Goal: Task Accomplishment & Management: Manage account settings

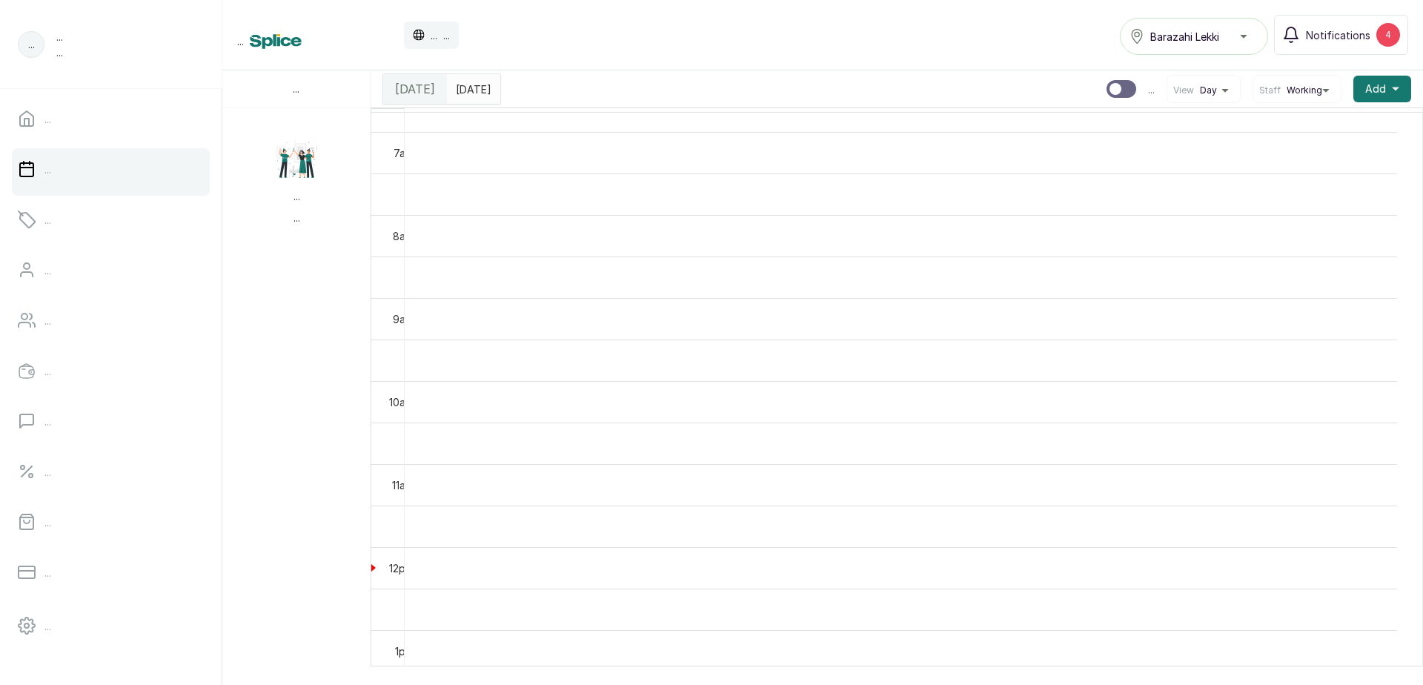
scroll to position [499, 0]
click at [1038, 485] on td at bounding box center [901, 465] width 992 height 42
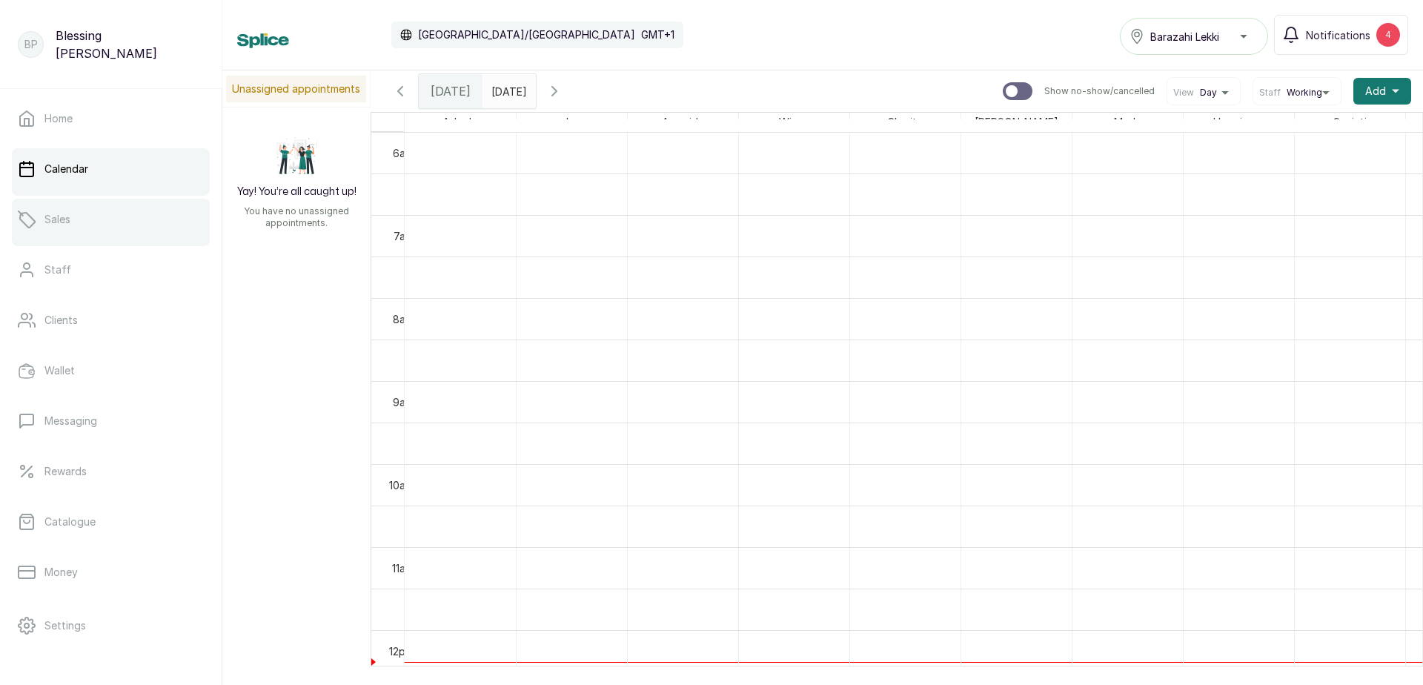
click at [79, 212] on link "Sales" at bounding box center [111, 220] width 198 height 42
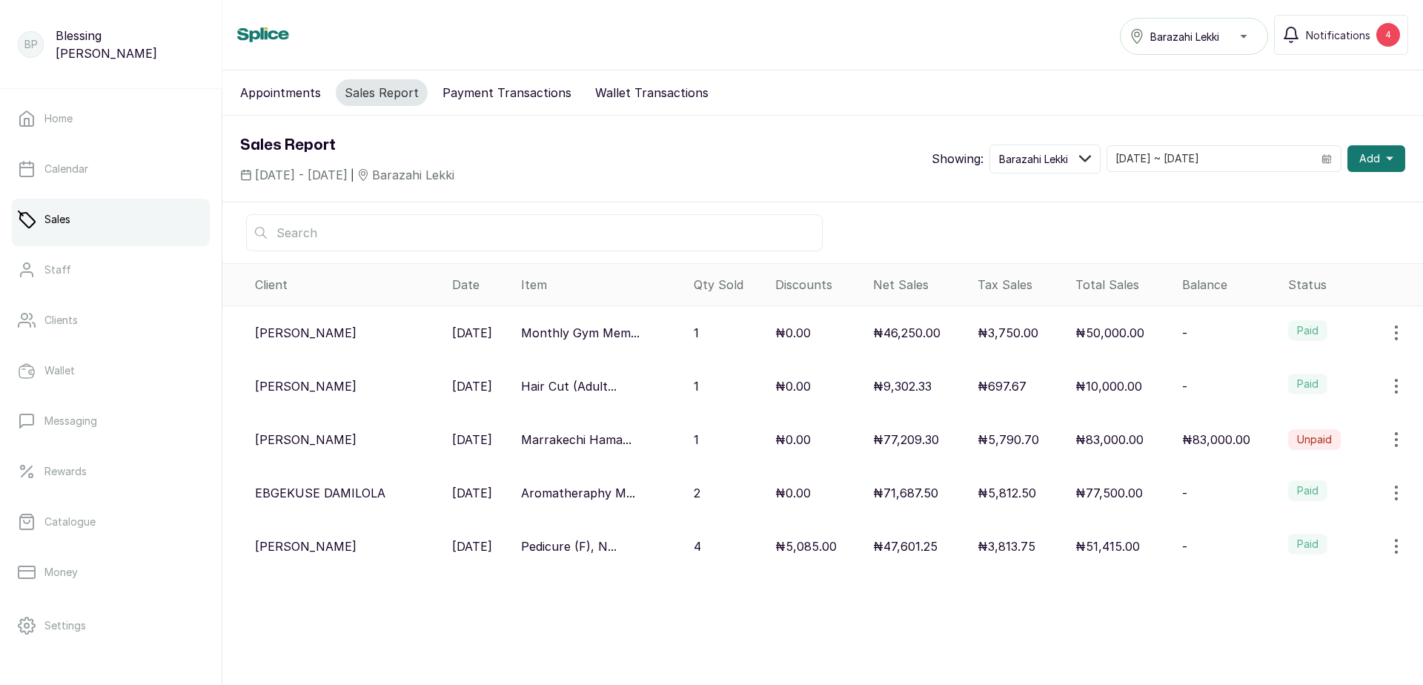
click at [1388, 388] on icon "button" at bounding box center [1397, 386] width 18 height 18
click at [1269, 426] on span "View" at bounding box center [1334, 428] width 142 height 18
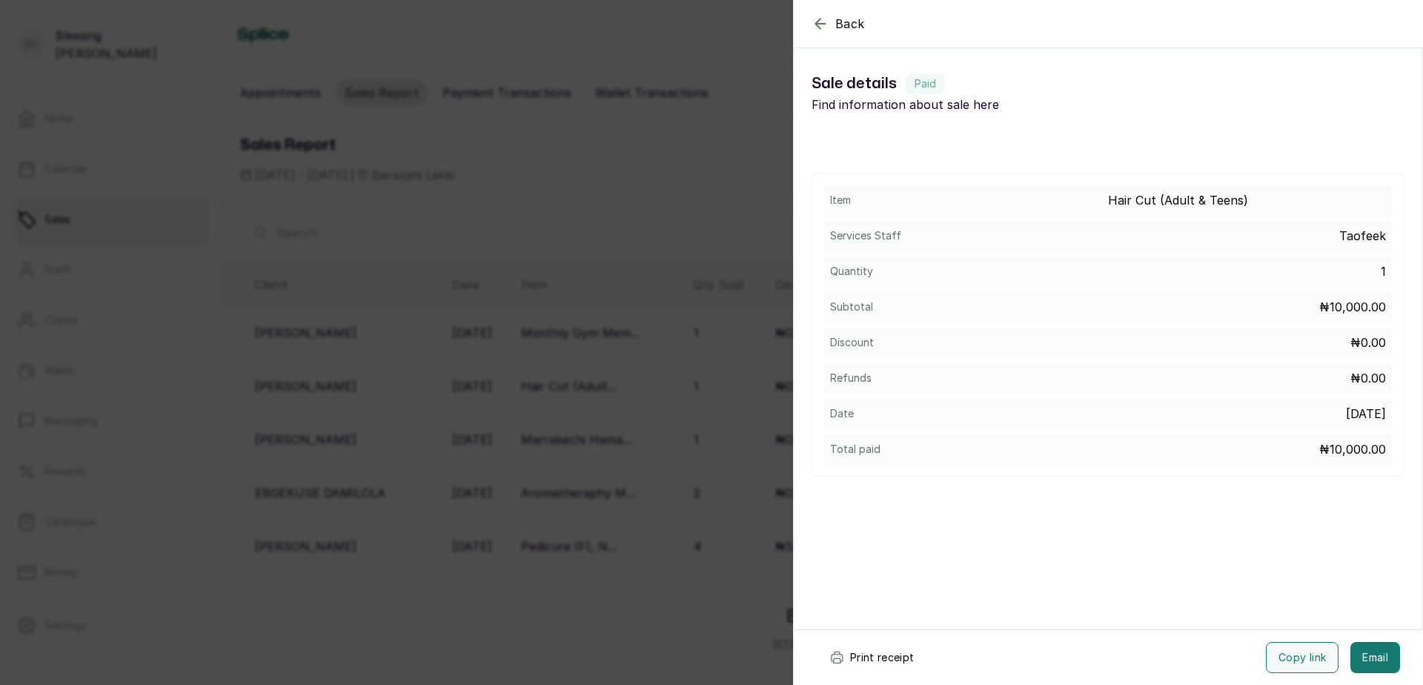
click at [880, 658] on button "Print receipt" at bounding box center [872, 657] width 109 height 31
click at [849, 24] on span "Back" at bounding box center [850, 24] width 30 height 18
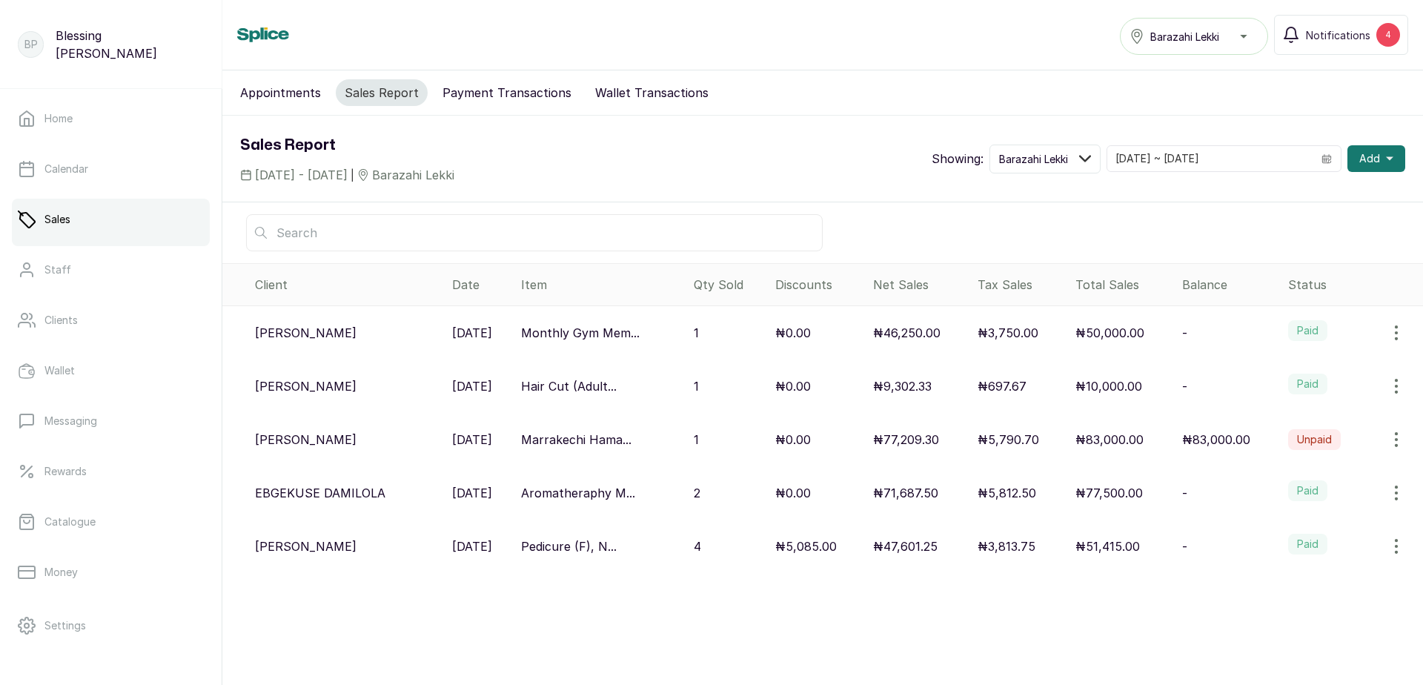
click at [1388, 499] on icon "button" at bounding box center [1397, 493] width 18 height 18
click at [1268, 396] on span "View" at bounding box center [1334, 392] width 142 height 18
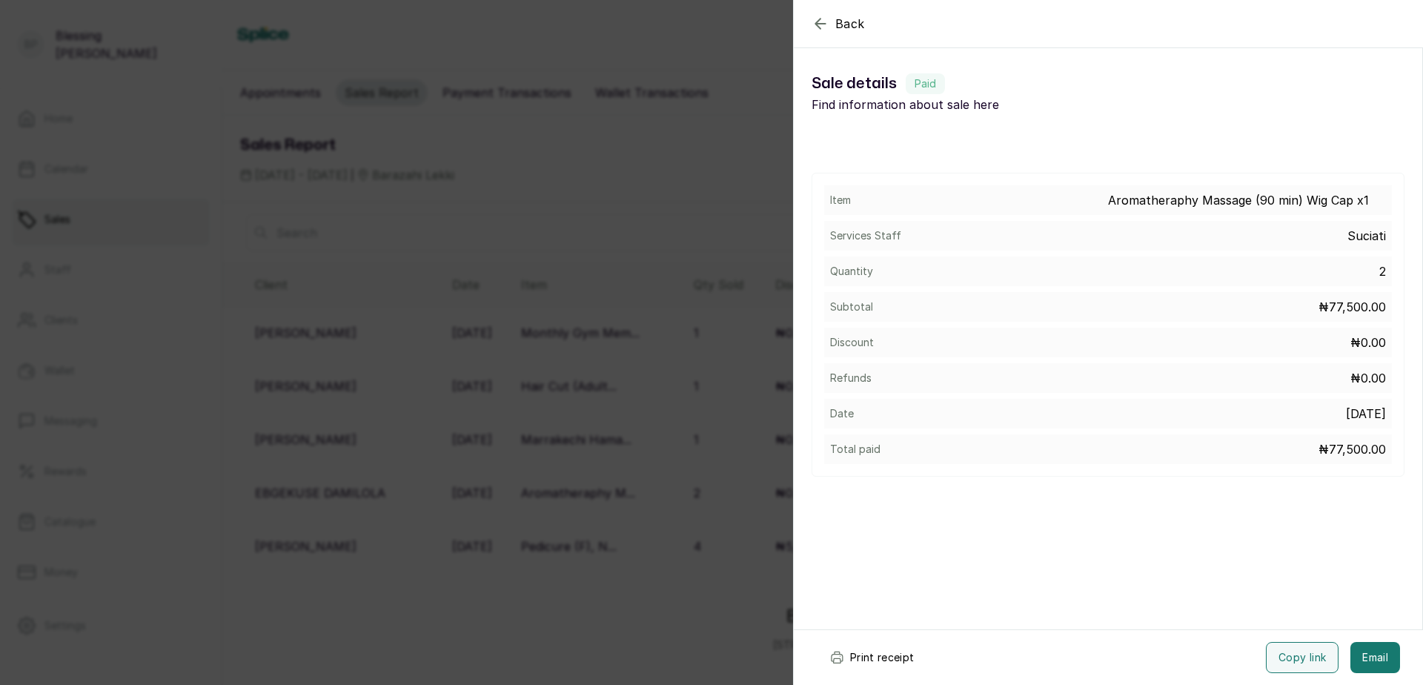
click at [854, 654] on button "Print receipt" at bounding box center [872, 657] width 109 height 31
click at [823, 31] on icon "button" at bounding box center [821, 24] width 18 height 18
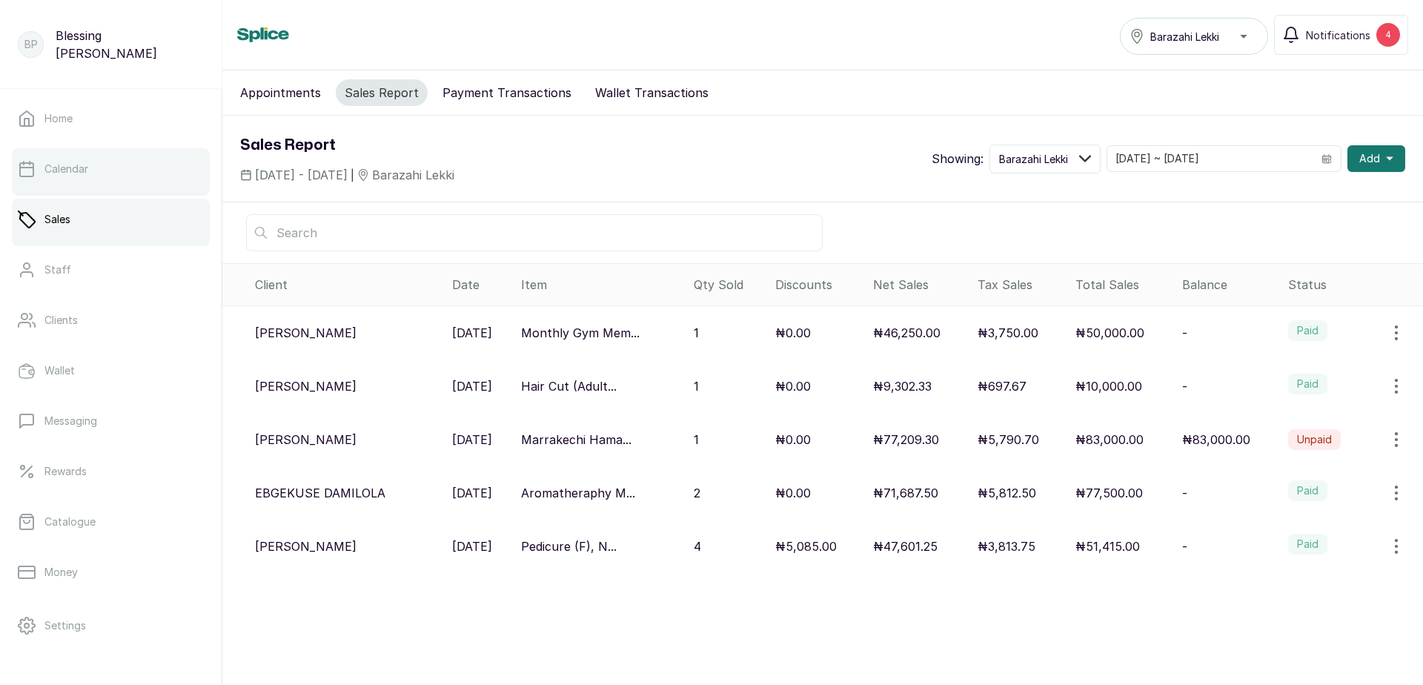
click at [61, 166] on p "Calendar" at bounding box center [66, 169] width 44 height 15
